Goal: Task Accomplishment & Management: Complete application form

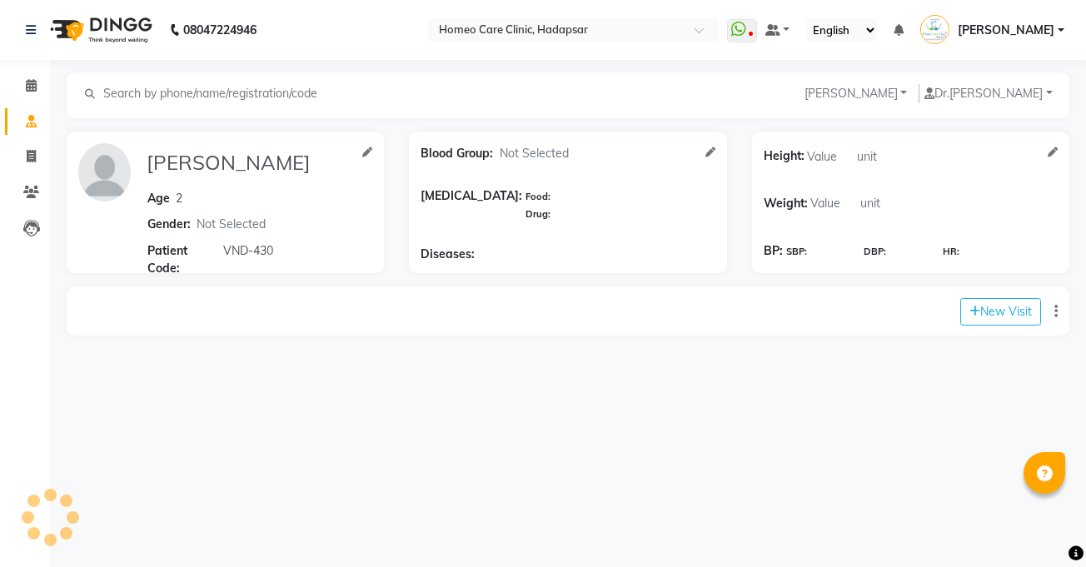
select select "[DEMOGRAPHIC_DATA]"
click at [987, 312] on button "New Visit" at bounding box center [1000, 311] width 81 height 27
select select "730"
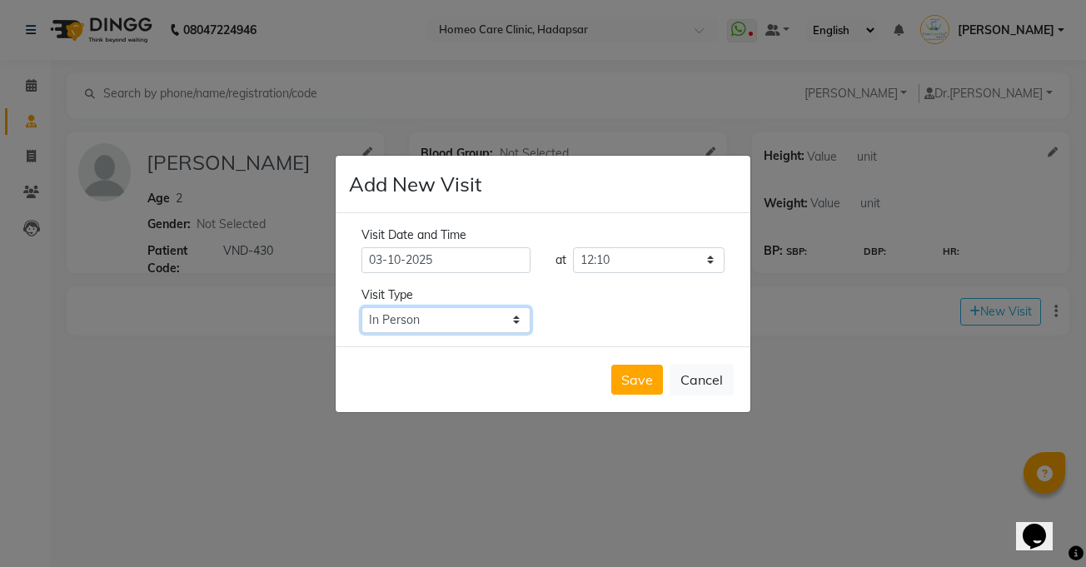
click at [416, 310] on select "Select Type In Person Video Phone Chat" at bounding box center [445, 320] width 169 height 26
select select "video"
click at [361, 307] on select "Select Type In Person Video Phone Chat" at bounding box center [445, 320] width 169 height 26
click at [630, 376] on button "Save" at bounding box center [637, 380] width 52 height 30
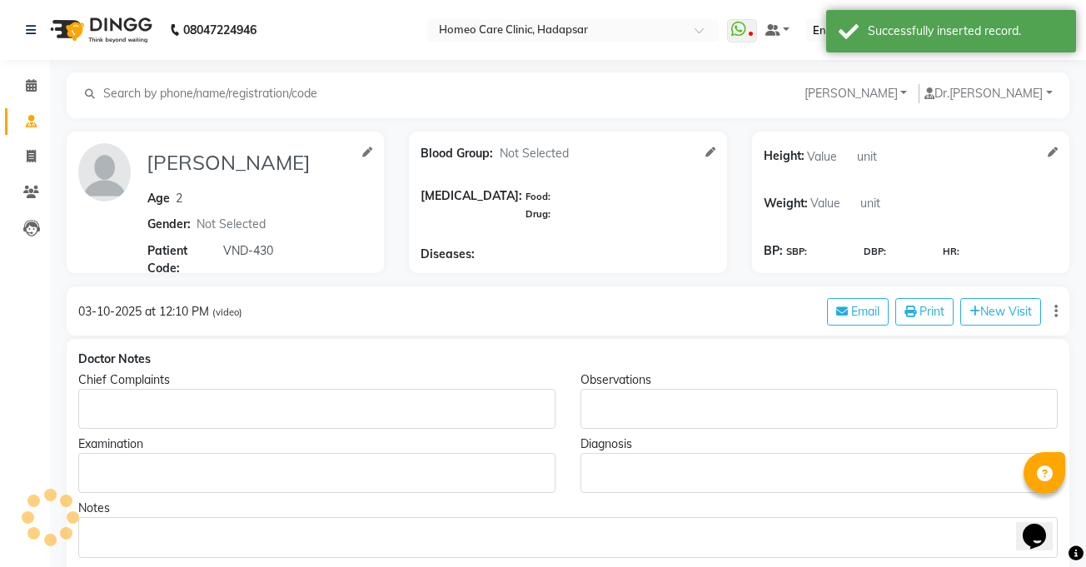
type input "[PERSON_NAME]"
type input "2"
select select "male"
type input "VND-430"
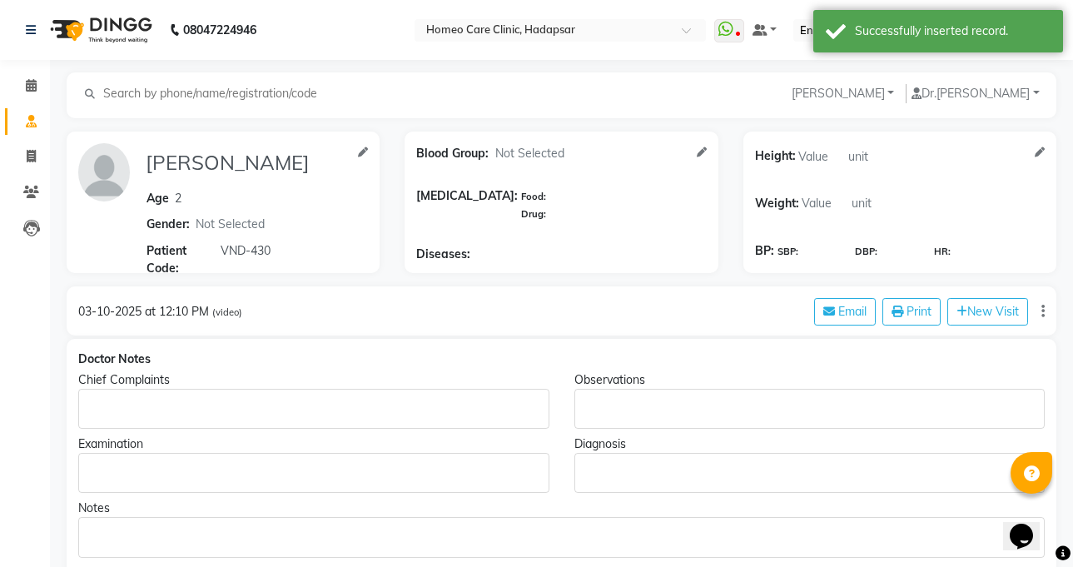
click at [431, 407] on p "Rich Text Editor, main" at bounding box center [313, 409] width 455 height 17
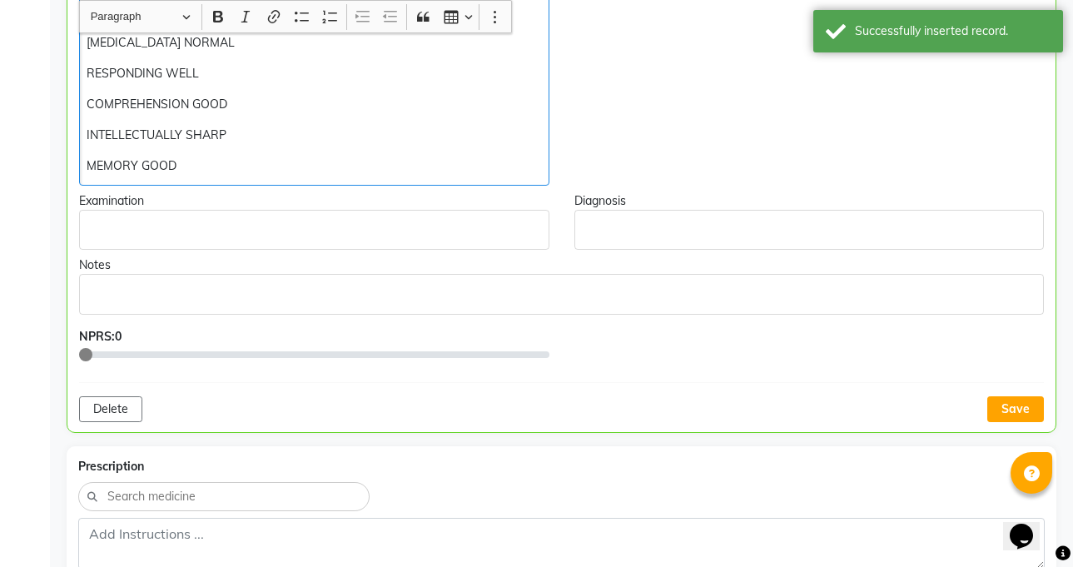
scroll to position [555, 0]
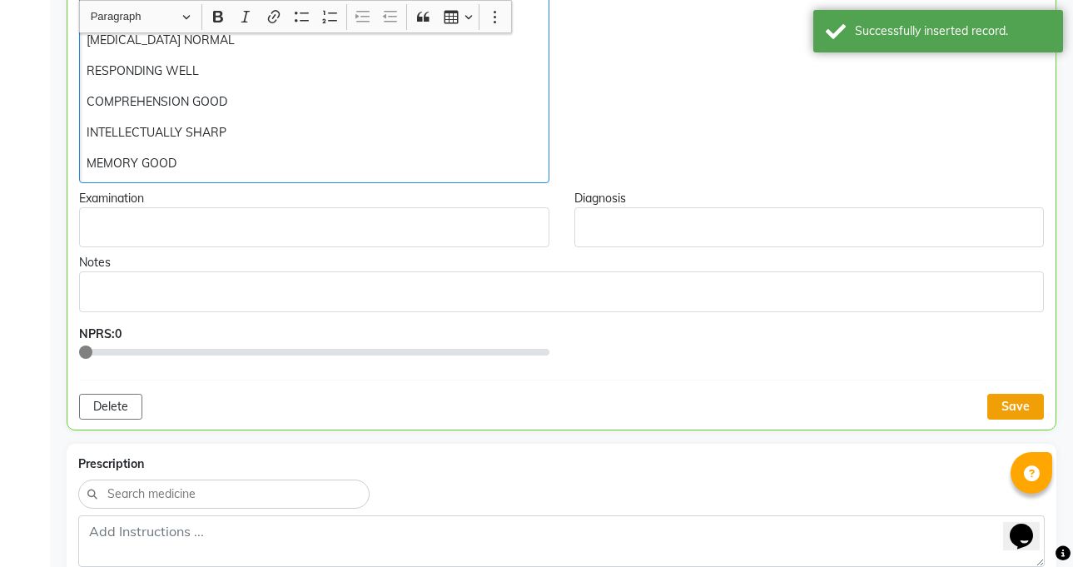
click at [1020, 408] on button "Save" at bounding box center [1016, 407] width 57 height 26
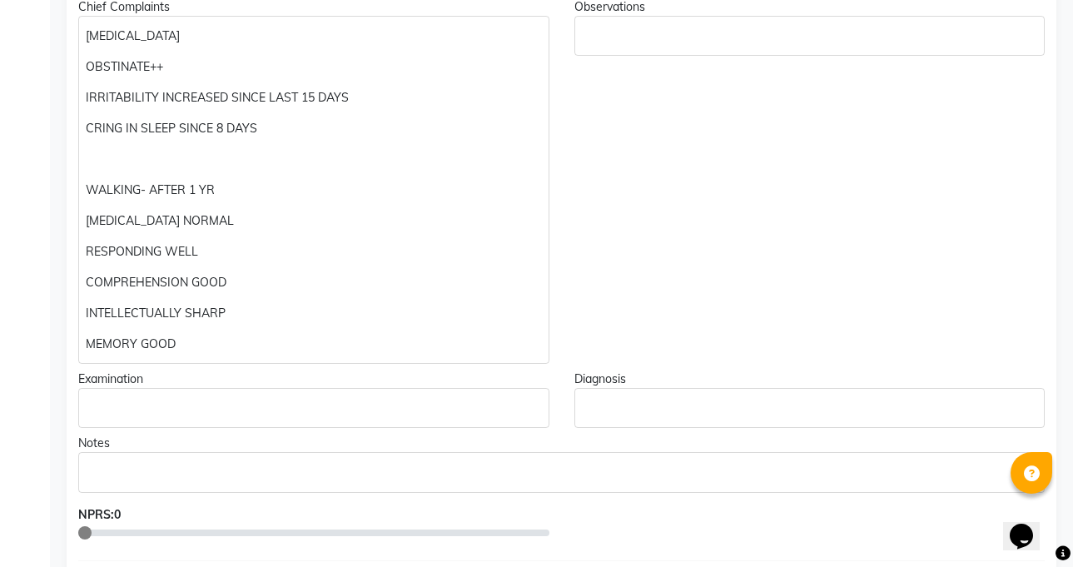
scroll to position [381, 0]
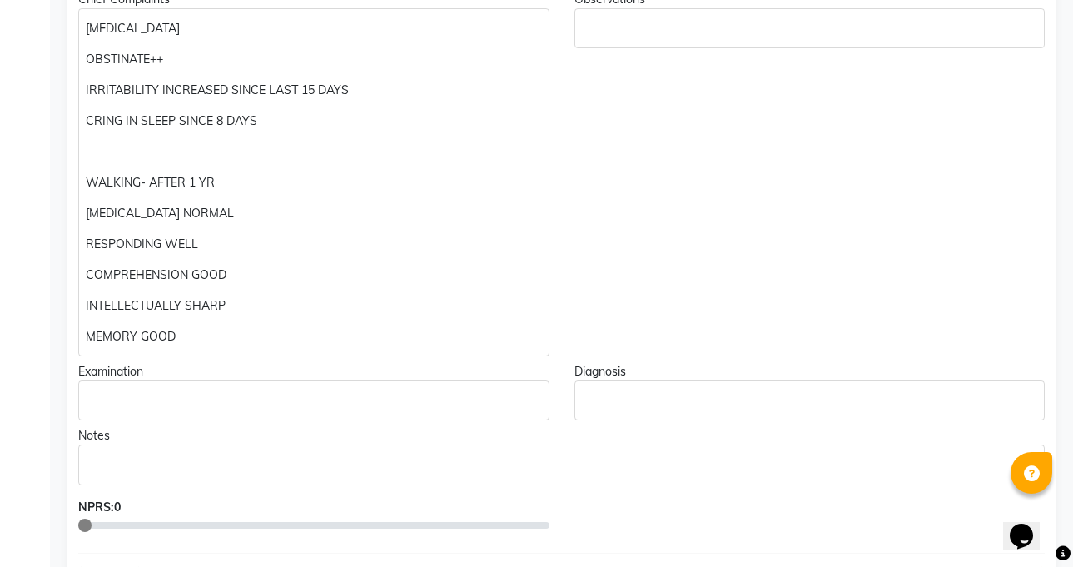
click at [333, 326] on div "SPEECH DELAY OBSTINATE++ IRRITABILITY INCREASED SINCE LAST 15 DAYS CRING IN SLE…" at bounding box center [313, 182] width 471 height 348
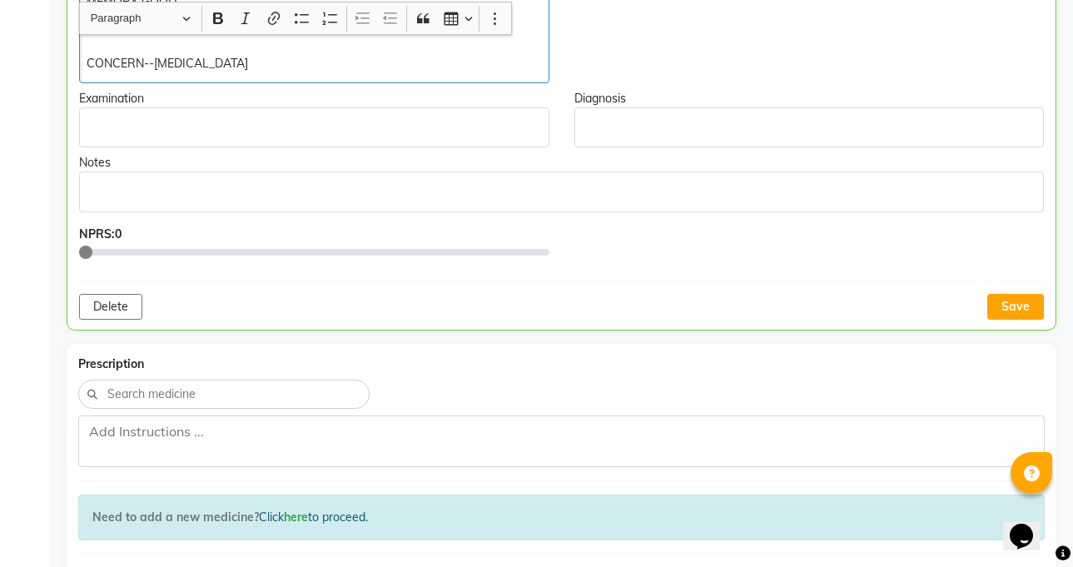
scroll to position [718, 0]
click at [1028, 310] on button "Save" at bounding box center [1016, 305] width 57 height 26
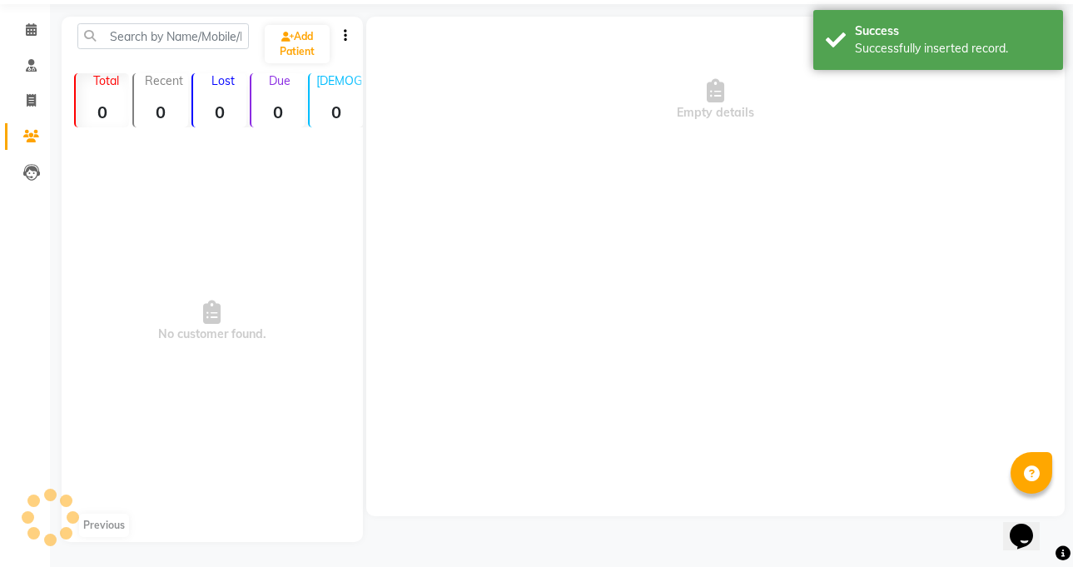
scroll to position [56, 0]
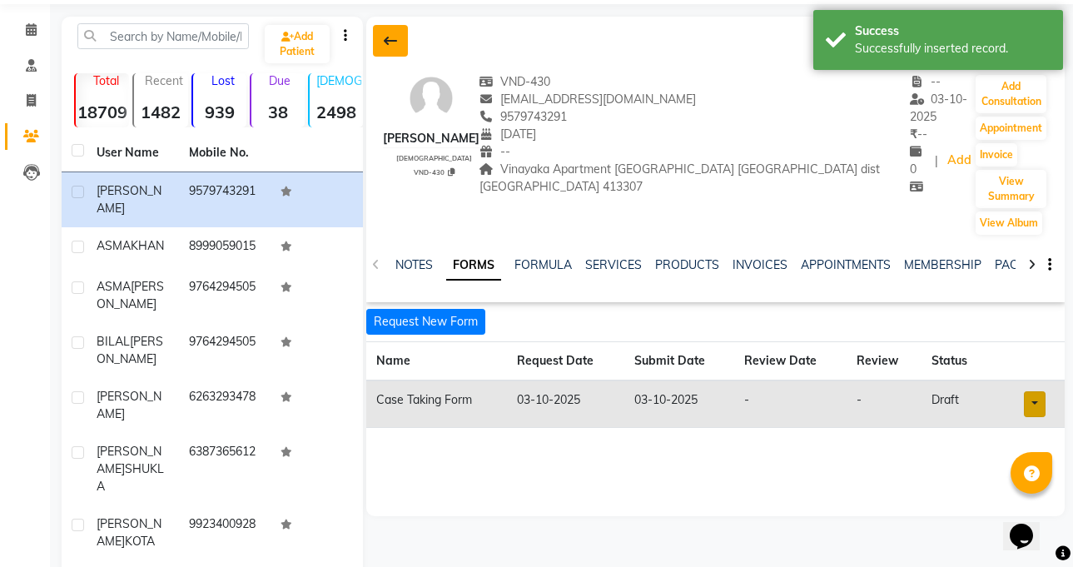
click at [401, 28] on button at bounding box center [390, 41] width 35 height 32
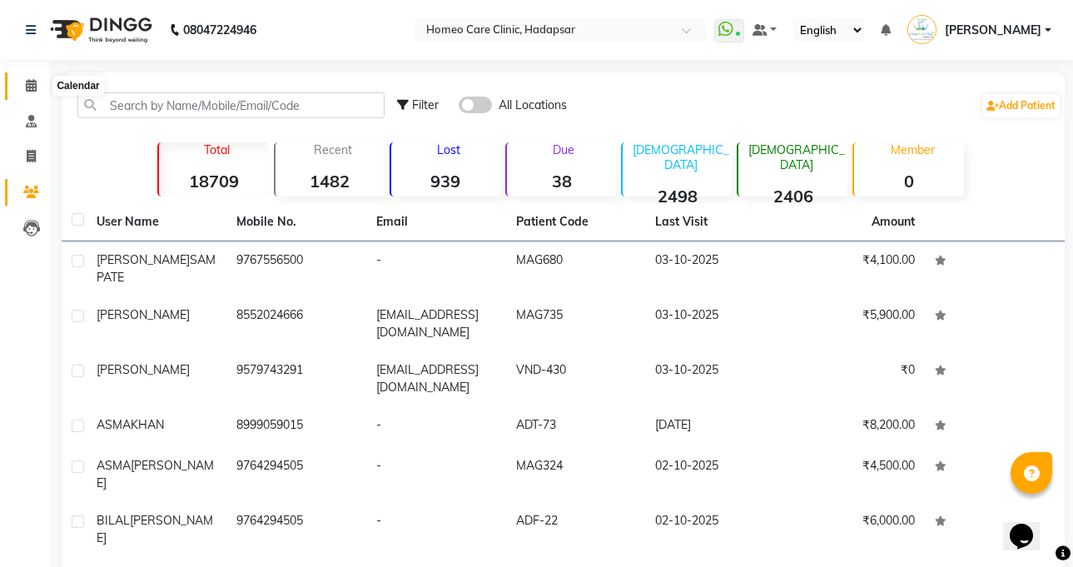
click at [26, 95] on span at bounding box center [31, 86] width 29 height 19
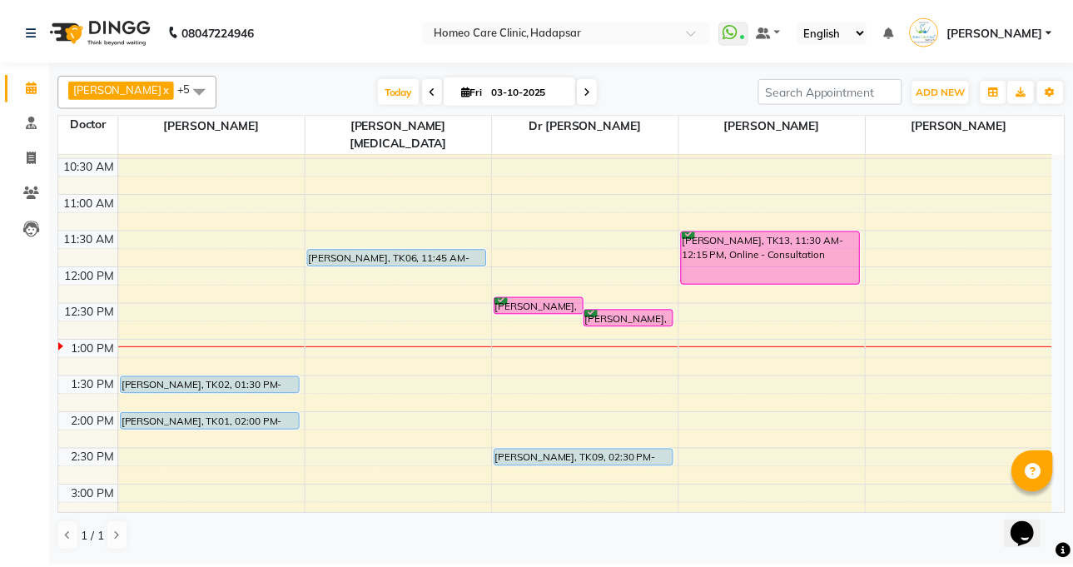
scroll to position [112, 0]
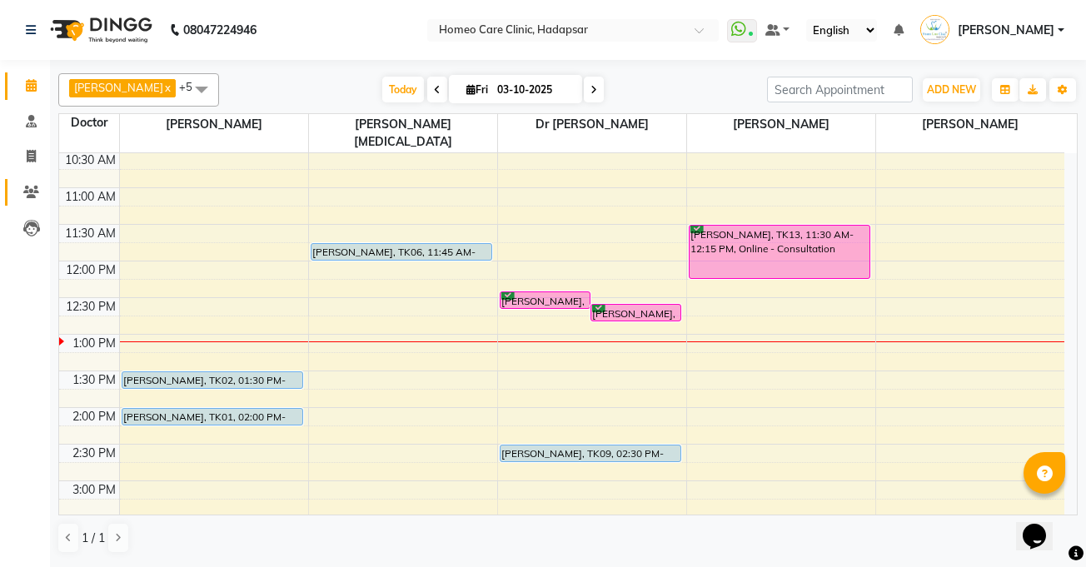
click at [37, 194] on icon at bounding box center [31, 192] width 16 height 12
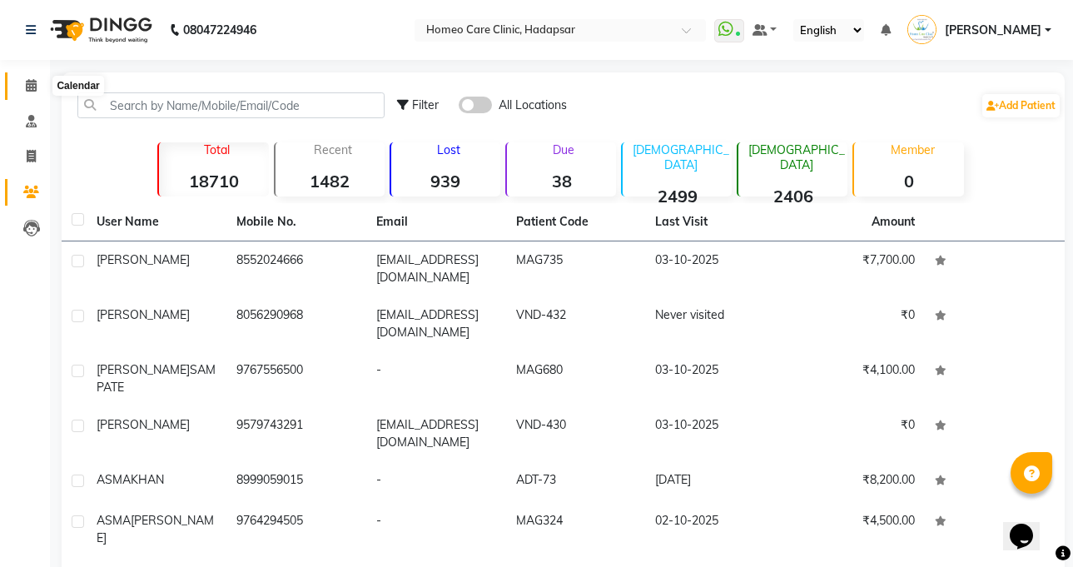
click at [32, 84] on icon at bounding box center [31, 85] width 11 height 12
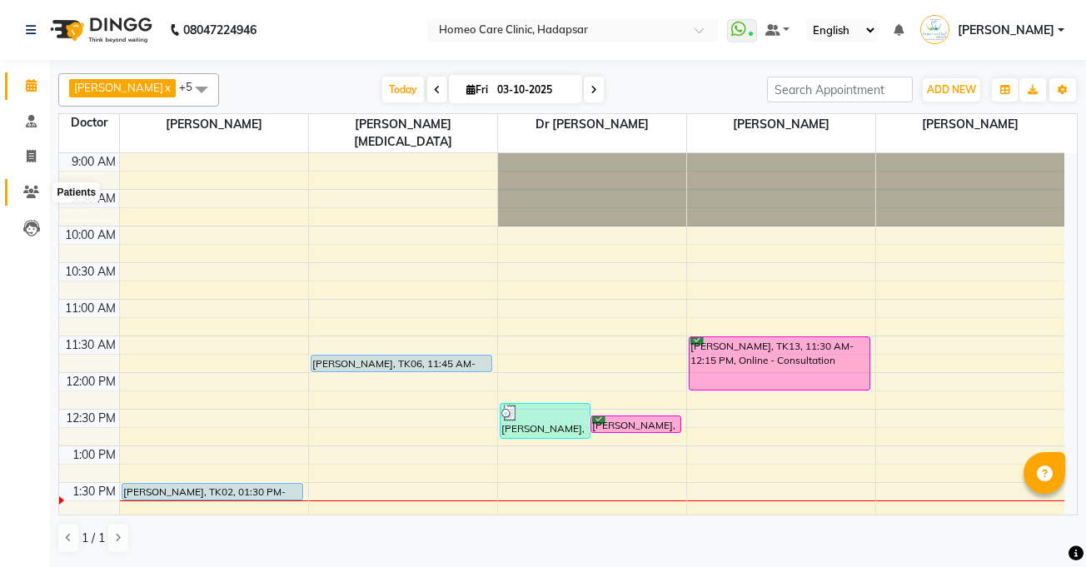
click at [35, 187] on icon at bounding box center [31, 192] width 16 height 12
